Goal: Task Accomplishment & Management: Complete application form

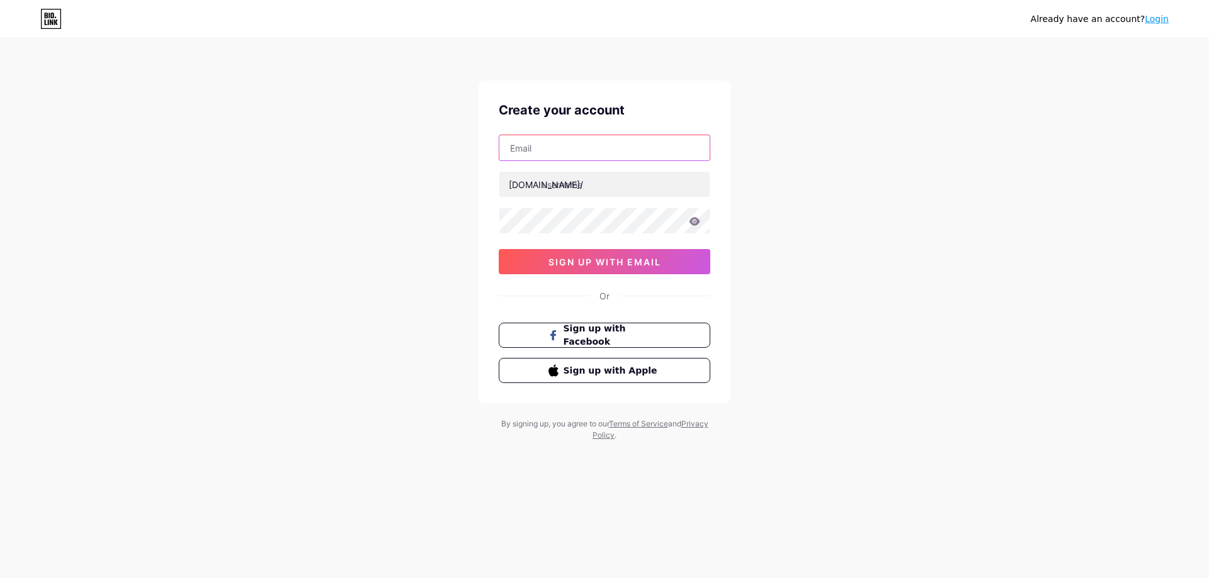
click at [585, 138] on input "text" at bounding box center [604, 147] width 210 height 25
click at [869, 461] on div "Already have an account? Login Create your account [DOMAIN_NAME]/ sign up with …" at bounding box center [604, 241] width 1209 height 482
click at [594, 143] on input "text" at bounding box center [604, 147] width 210 height 25
paste input "[EMAIL_ADDRESS][DOMAIN_NAME]"
type input "[EMAIL_ADDRESS][DOMAIN_NAME]"
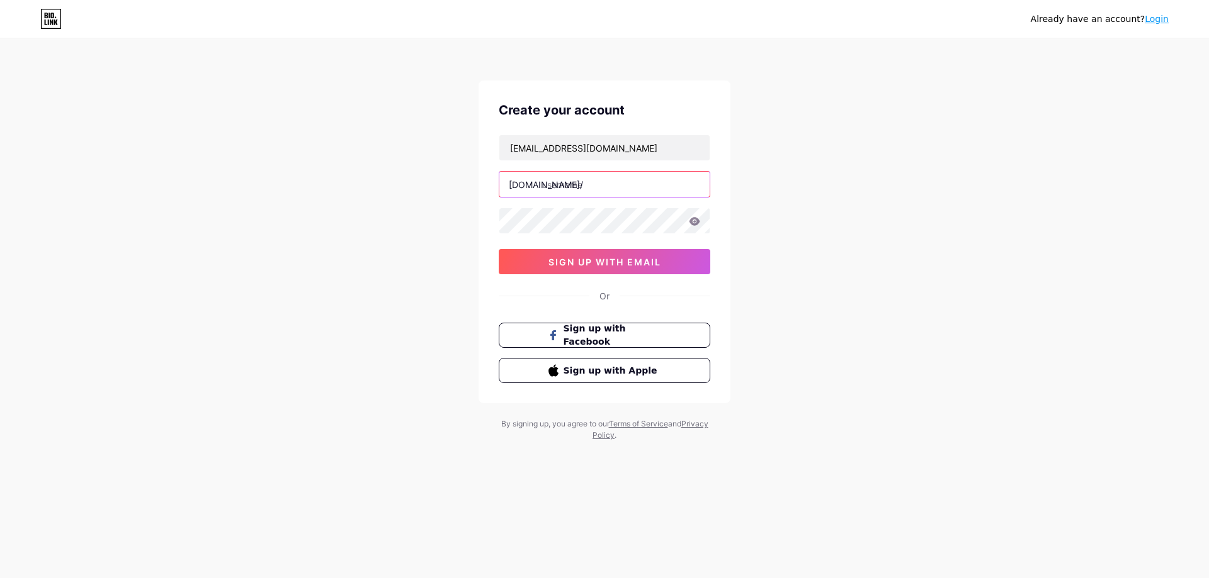
click at [543, 179] on input "text" at bounding box center [604, 184] width 210 height 25
paste input "ofertasimperdivel_br"
type input "ofertasimperdivel_br"
click at [698, 222] on icon at bounding box center [694, 221] width 11 height 8
click at [654, 249] on div "[EMAIL_ADDRESS][DOMAIN_NAME] [DOMAIN_NAME]/ ofertasimperdivel_br sign up with e…" at bounding box center [604, 205] width 211 height 140
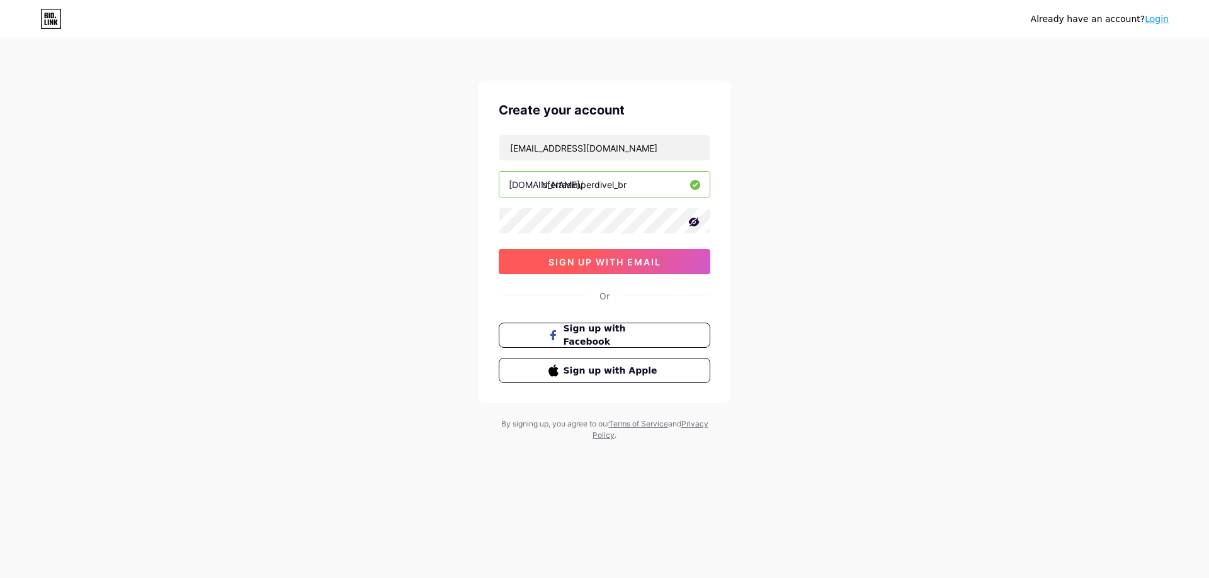
click at [654, 259] on span "sign up with email" at bounding box center [604, 262] width 113 height 11
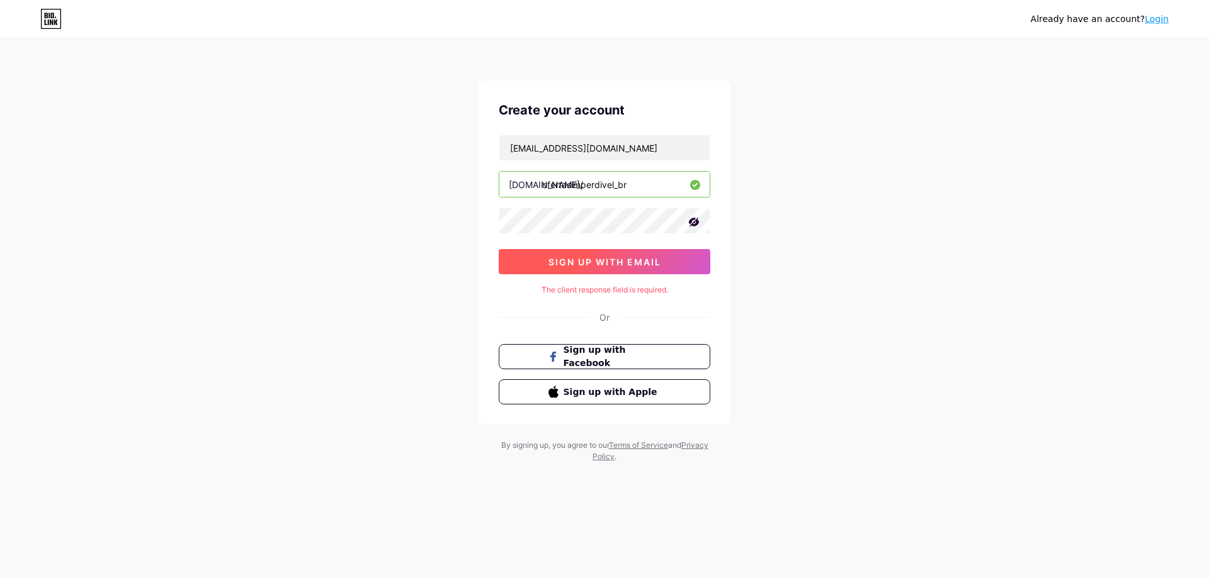
click at [654, 259] on span "sign up with email" at bounding box center [604, 262] width 113 height 11
click at [578, 251] on button "sign up with email" at bounding box center [604, 261] width 211 height 25
